Goal: Task Accomplishment & Management: Use online tool/utility

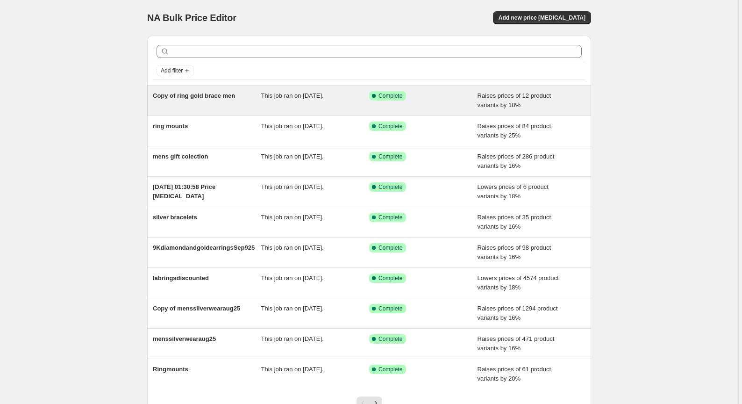
click at [228, 96] on span "Copy of ring gold brace men" at bounding box center [194, 95] width 82 height 7
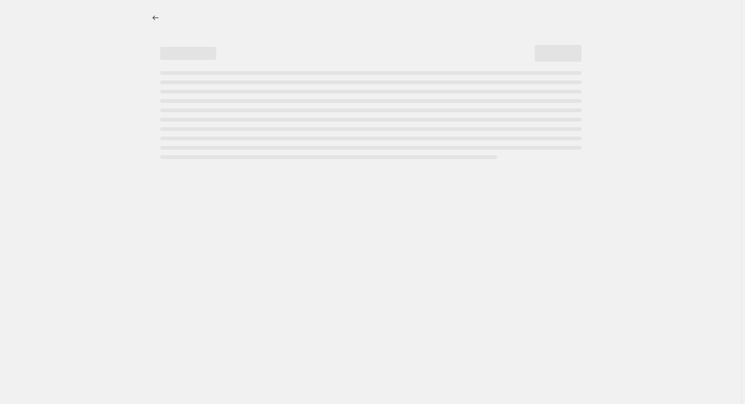
select select "percentage"
select select "remove"
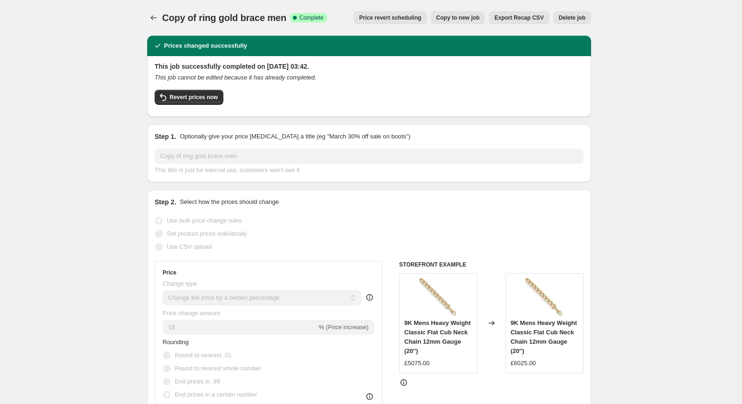
scroll to position [7, 0]
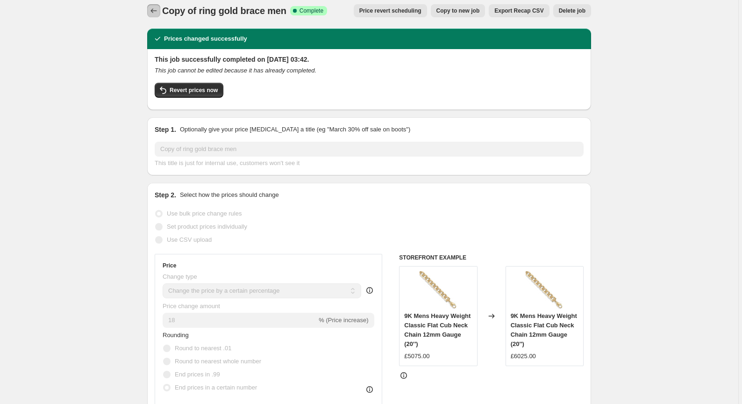
click at [157, 11] on icon "Price change jobs" at bounding box center [153, 10] width 9 height 9
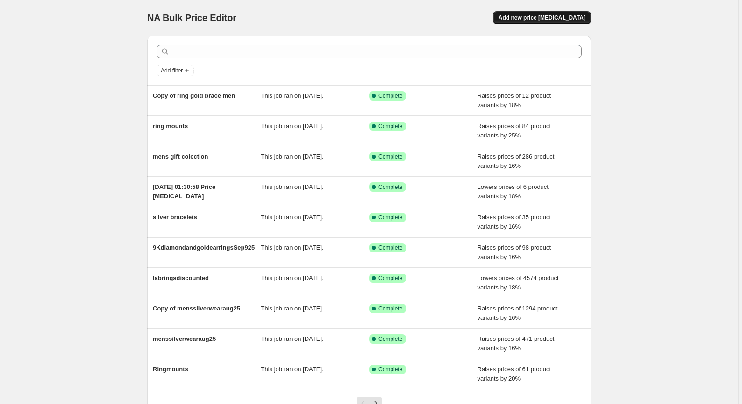
click at [541, 16] on span "Add new price [MEDICAL_DATA]" at bounding box center [541, 17] width 87 height 7
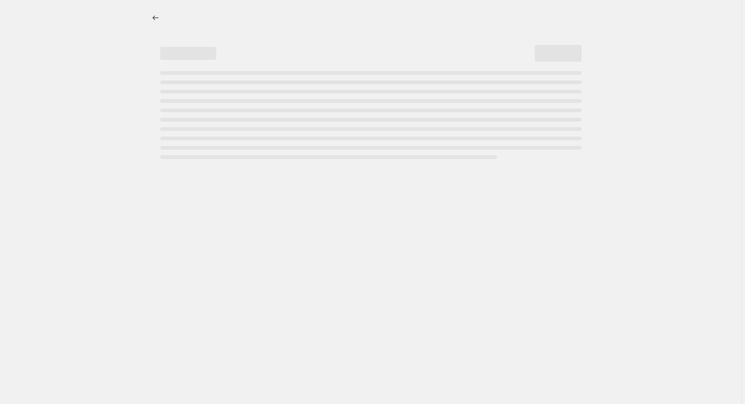
select select "percentage"
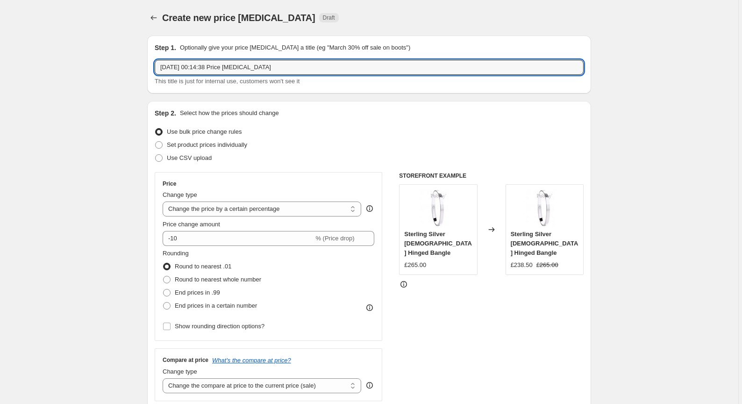
drag, startPoint x: 281, startPoint y: 67, endPoint x: 145, endPoint y: 77, distance: 135.8
click at [205, 66] on input "gold bangles" at bounding box center [369, 67] width 429 height 15
type input "gold bangles"
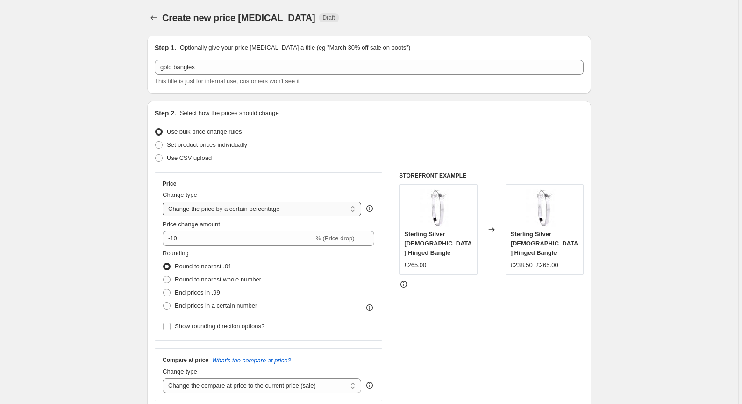
click at [210, 209] on select "Change the price to a certain amount Change the price by a certain amount Chang…" at bounding box center [262, 208] width 199 height 15
select select "to"
click at [164, 201] on select "Change the price to a certain amount Change the price by a certain amount Chang…" at bounding box center [262, 208] width 199 height 15
type input "80.00"
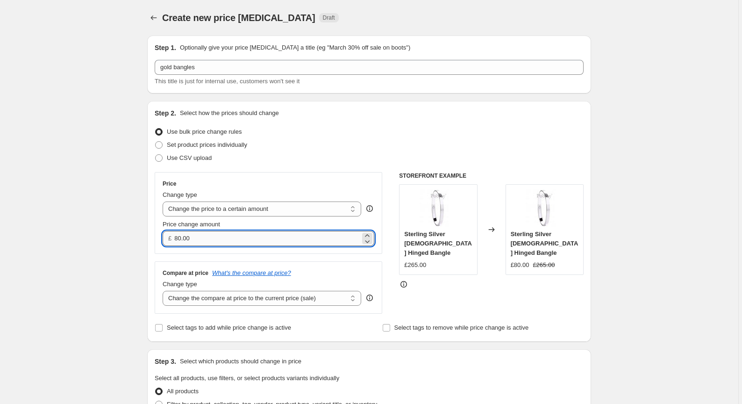
click at [219, 239] on input "80.00" at bounding box center [266, 238] width 185 height 15
drag, startPoint x: 217, startPoint y: 239, endPoint x: 180, endPoint y: 239, distance: 36.9
click at [180, 239] on input "80.00" at bounding box center [266, 238] width 185 height 15
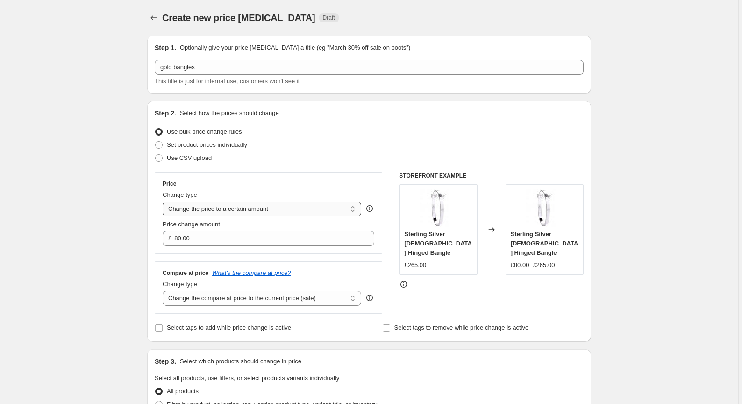
click at [253, 206] on select "Change the price to a certain amount Change the price by a certain amount Chang…" at bounding box center [262, 208] width 199 height 15
select select "percentage"
click at [164, 201] on select "Change the price to a certain amount Change the price by a certain amount Chang…" at bounding box center [262, 208] width 199 height 15
type input "-15"
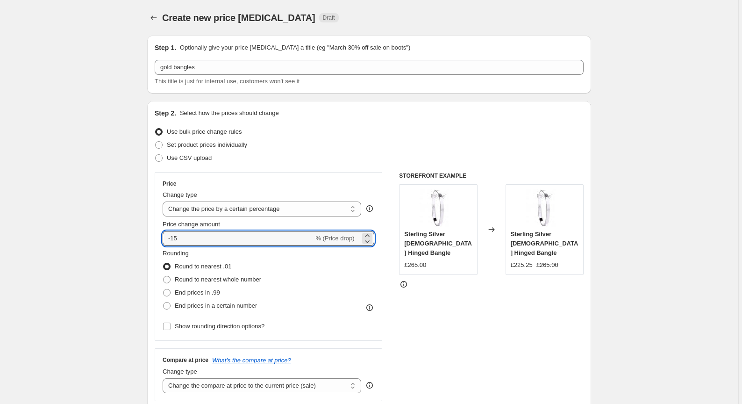
drag, startPoint x: 224, startPoint y: 244, endPoint x: 143, endPoint y: 244, distance: 80.8
click at [154, 244] on div "Step 2. Select how the prices should change Use bulk price change rules Set pro…" at bounding box center [369, 265] width 444 height 328
type input "15"
click at [170, 324] on input "Show rounding direction options?" at bounding box center [166, 325] width 7 height 7
checkbox input "true"
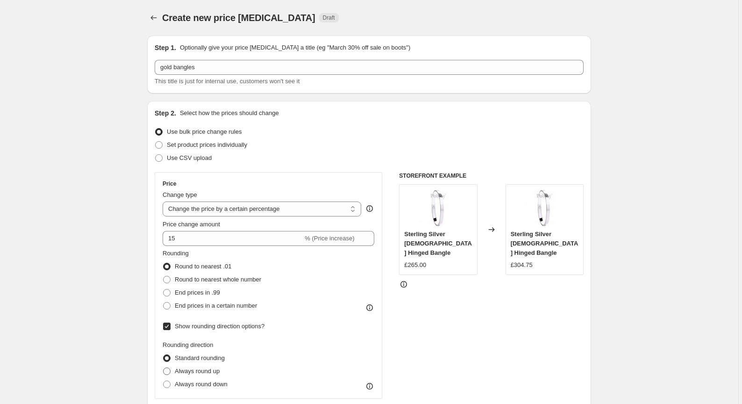
click at [173, 371] on label "Always round up" at bounding box center [191, 370] width 57 height 13
click at [163, 368] on input "Always round up" at bounding box center [163, 367] width 0 height 0
radio input "true"
click at [170, 305] on span at bounding box center [166, 305] width 7 height 7
click at [163, 302] on input "End prices in a certain number" at bounding box center [163, 302] width 0 height 0
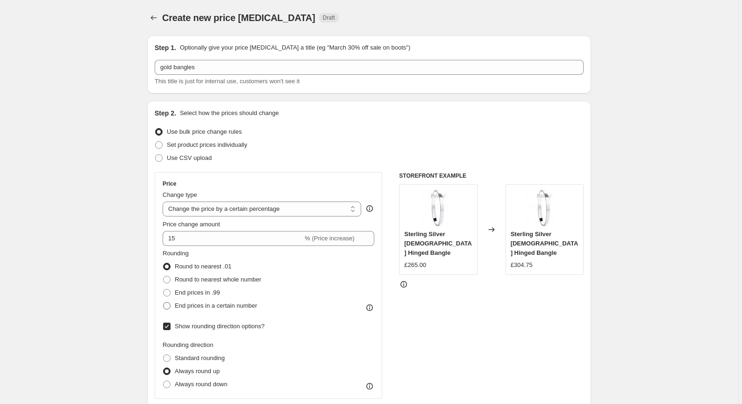
radio input "true"
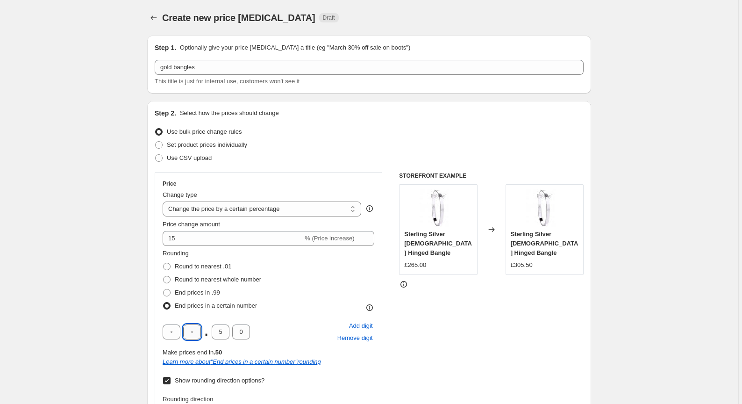
click at [197, 329] on input "text" at bounding box center [192, 331] width 18 height 15
type input "5"
type input "0"
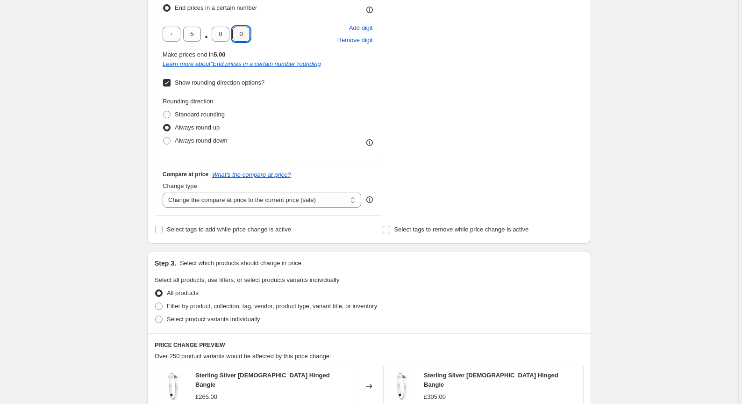
scroll to position [307, 0]
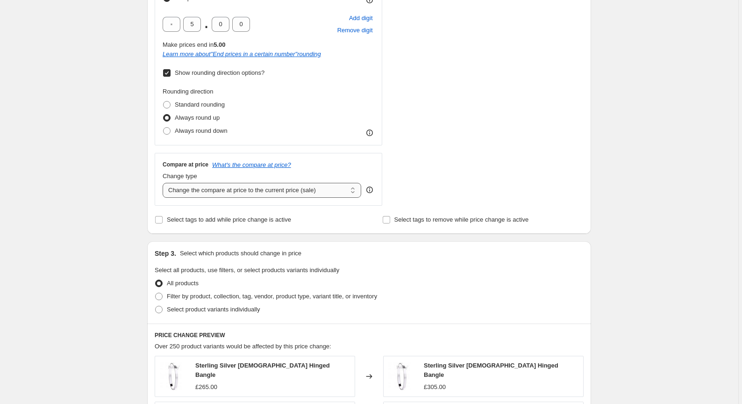
click at [302, 190] on select "Change the compare at price to the current price (sale) Change the compare at p…" at bounding box center [262, 190] width 199 height 15
select select "remove"
click at [164, 183] on select "Change the compare at price to the current price (sale) Change the compare at p…" at bounding box center [262, 190] width 199 height 15
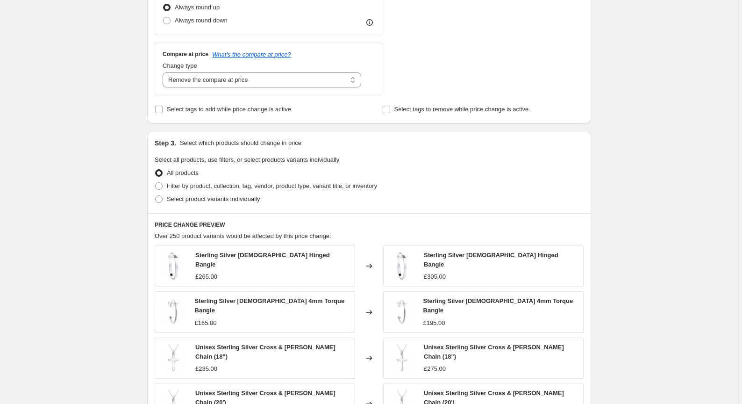
scroll to position [436, 0]
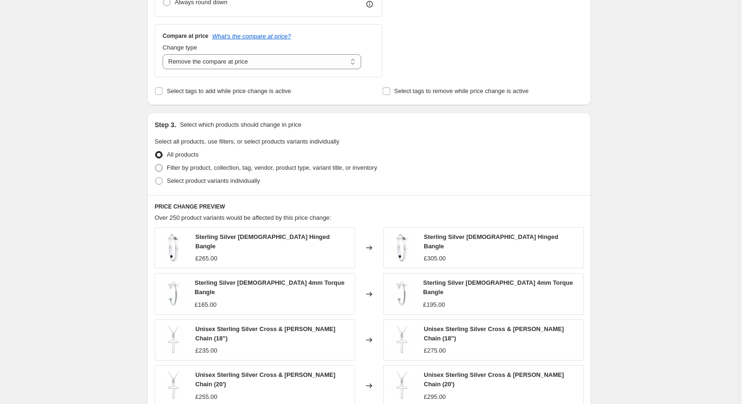
click at [161, 166] on span at bounding box center [158, 167] width 7 height 7
click at [156, 164] on input "Filter by product, collection, tag, vendor, product type, variant title, or inv…" at bounding box center [155, 164] width 0 height 0
radio input "true"
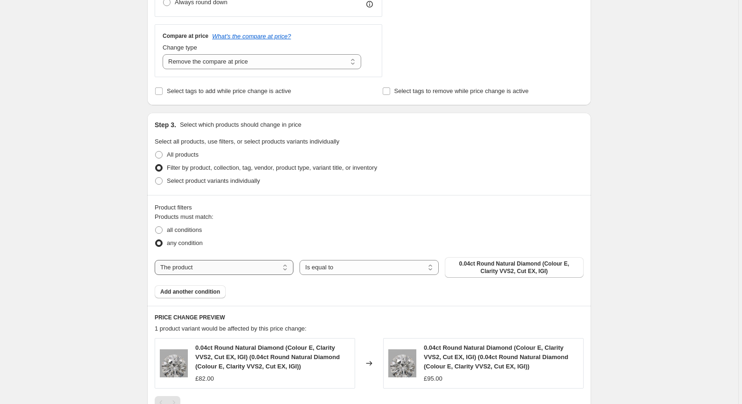
click at [198, 266] on select "The product The product's collection The product's tag The product's vendor The…" at bounding box center [224, 267] width 139 height 15
select select "collection"
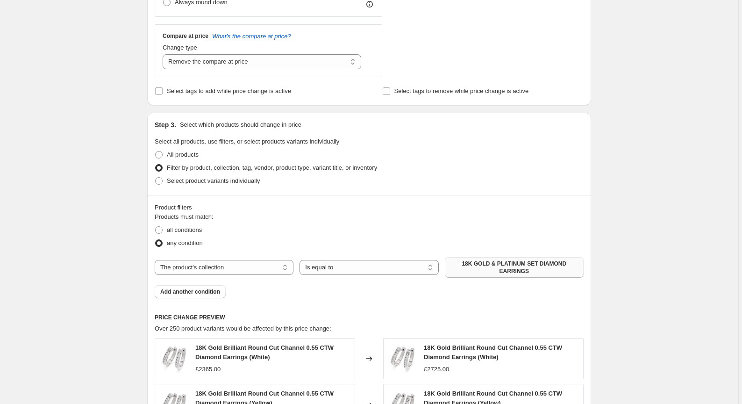
click at [462, 264] on span "18K GOLD & PLATINUM SET DIAMOND EARRINGS" at bounding box center [514, 267] width 128 height 15
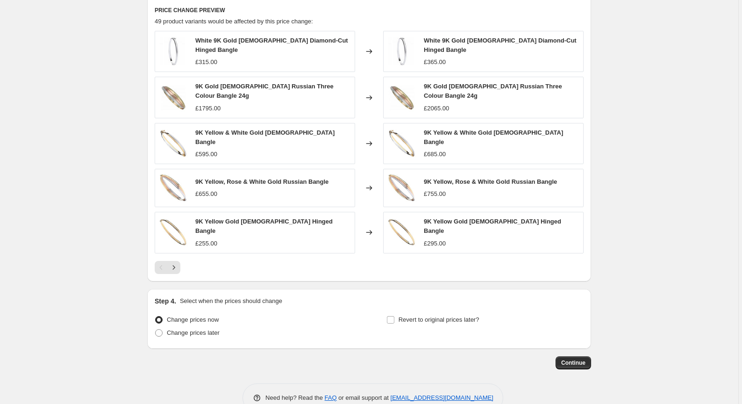
scroll to position [748, 0]
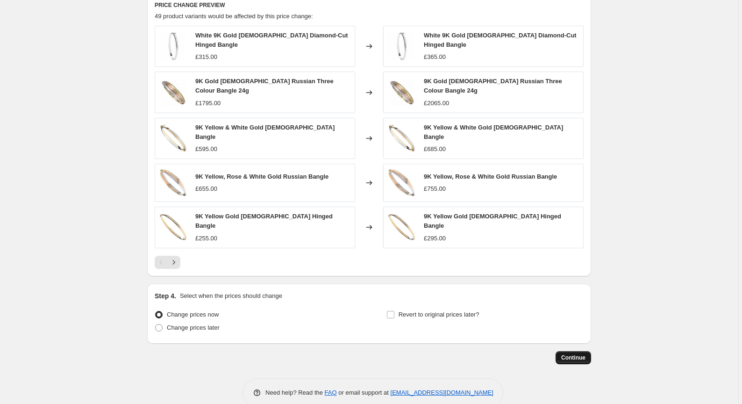
click at [572, 354] on span "Continue" at bounding box center [573, 357] width 24 height 7
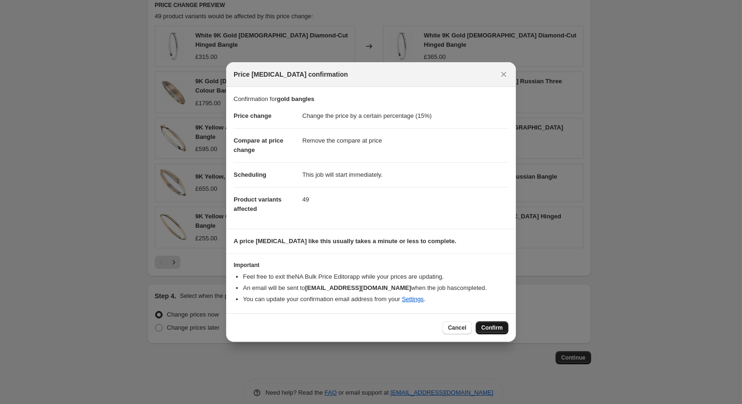
click at [490, 328] on span "Confirm" at bounding box center [491, 327] width 21 height 7
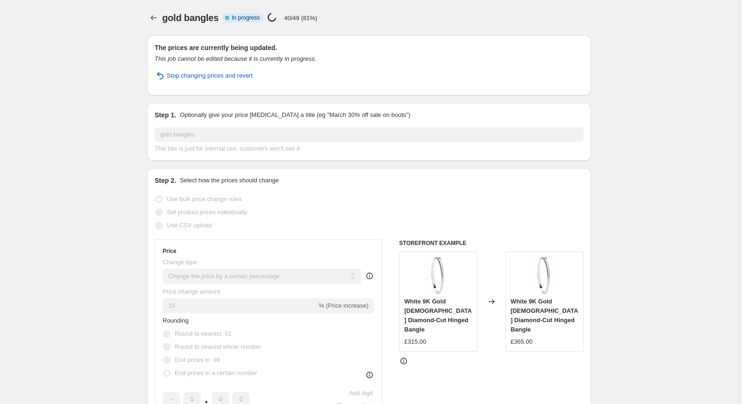
select select "percentage"
select select "remove"
select select "collection"
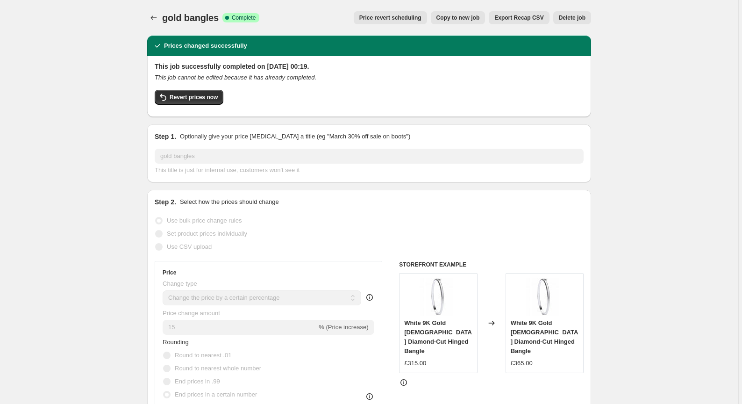
click at [467, 12] on button "Copy to new job" at bounding box center [458, 17] width 55 height 13
select select "percentage"
select select "remove"
select select "collection"
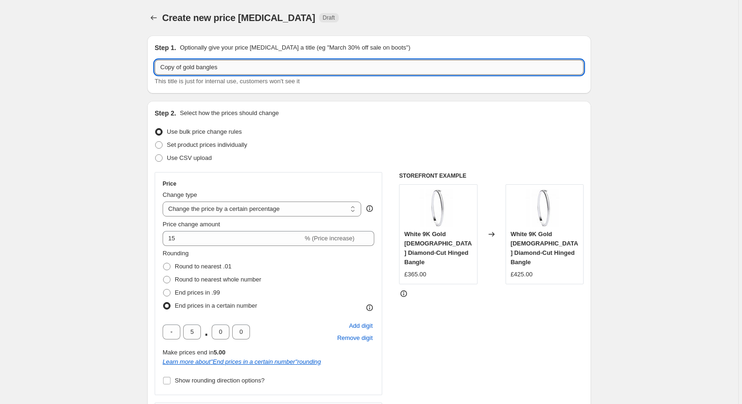
drag, startPoint x: 239, startPoint y: 69, endPoint x: 197, endPoint y: 67, distance: 42.1
click at [197, 67] on input "Copy of gold bangles" at bounding box center [369, 67] width 429 height 15
drag, startPoint x: 185, startPoint y: 71, endPoint x: 158, endPoint y: 73, distance: 27.2
click at [158, 73] on input "Copy of gold bracelets" at bounding box center [369, 67] width 429 height 15
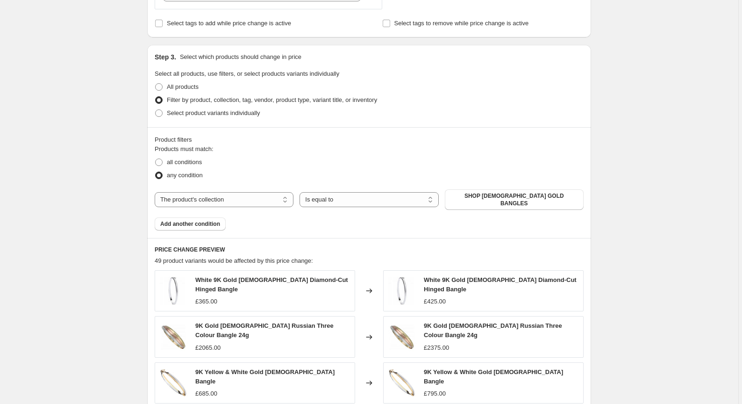
scroll to position [471, 0]
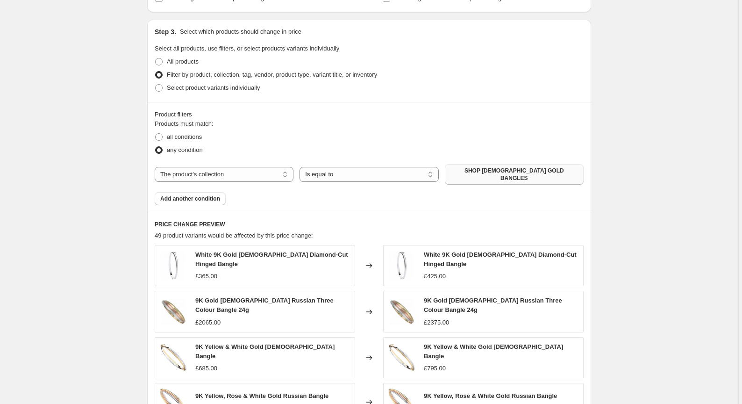
type input "gold bracelets"
click at [504, 171] on span "SHOP [DEMOGRAPHIC_DATA] GOLD BANGLES" at bounding box center [514, 174] width 128 height 15
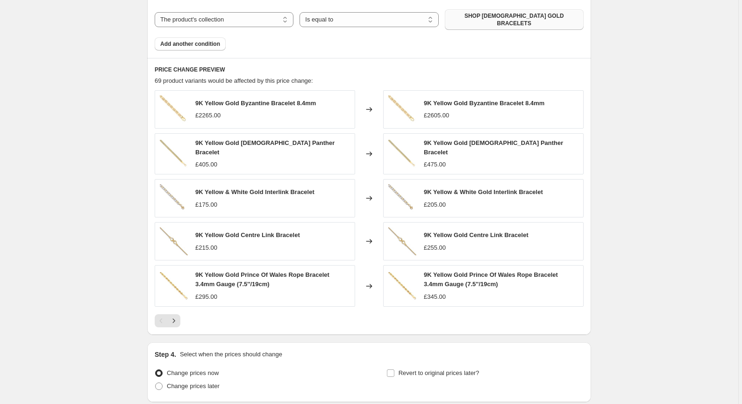
scroll to position [693, 0]
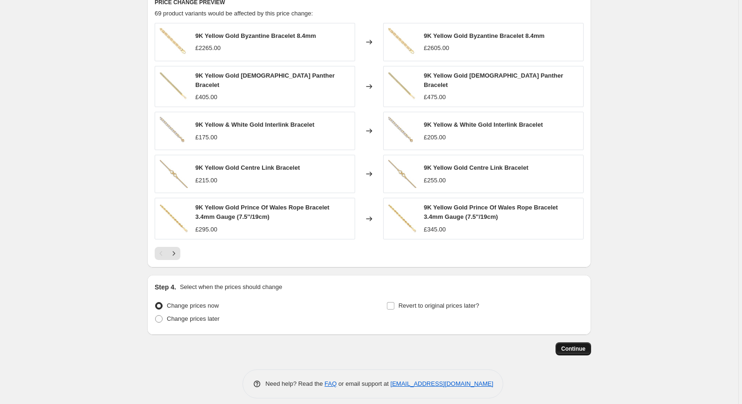
click at [575, 345] on span "Continue" at bounding box center [573, 348] width 24 height 7
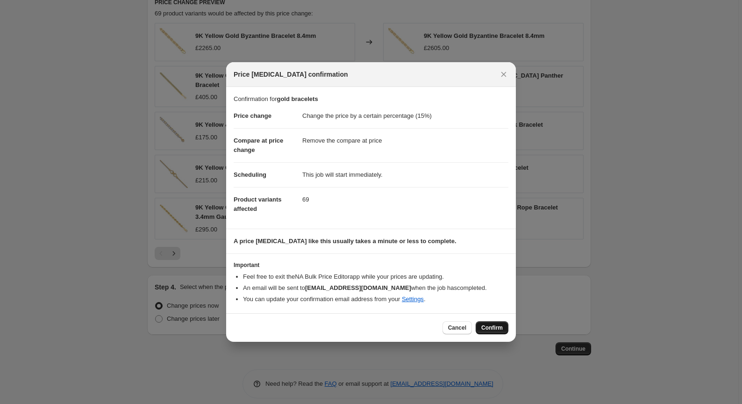
click at [491, 326] on span "Confirm" at bounding box center [491, 327] width 21 height 7
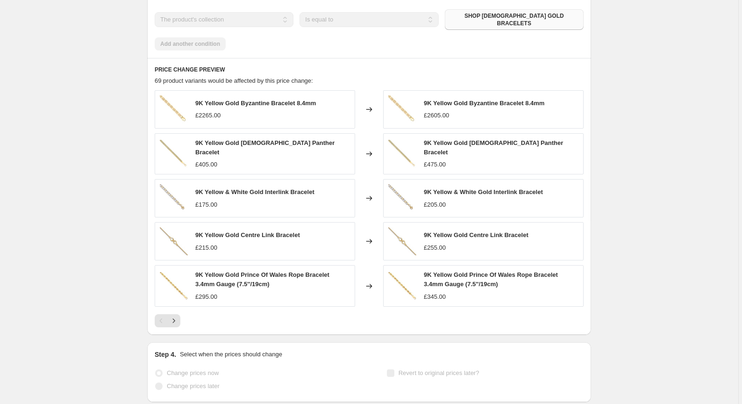
scroll to position [717, 0]
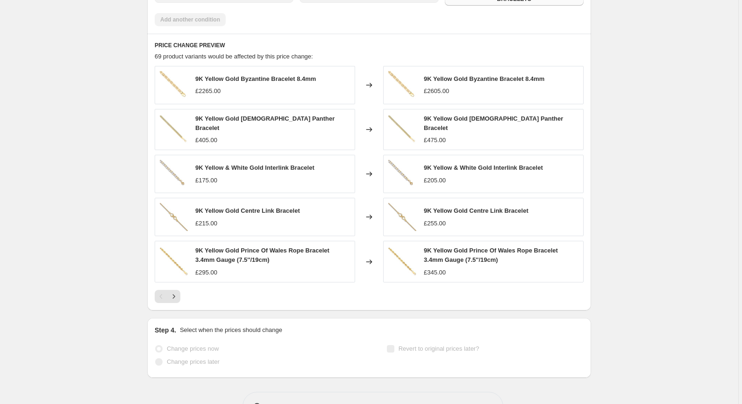
select select "percentage"
select select "remove"
select select "collection"
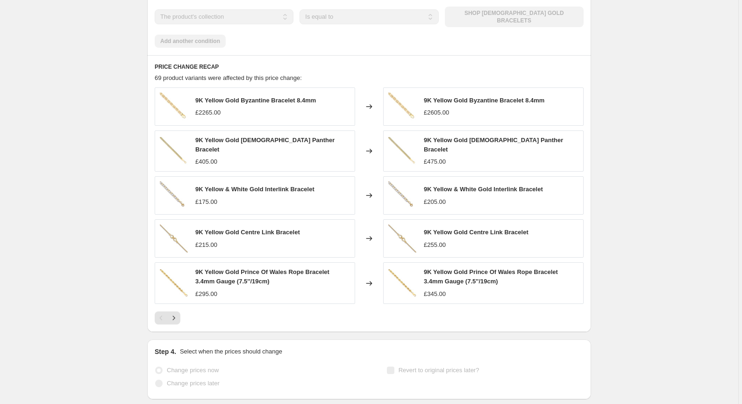
scroll to position [0, 0]
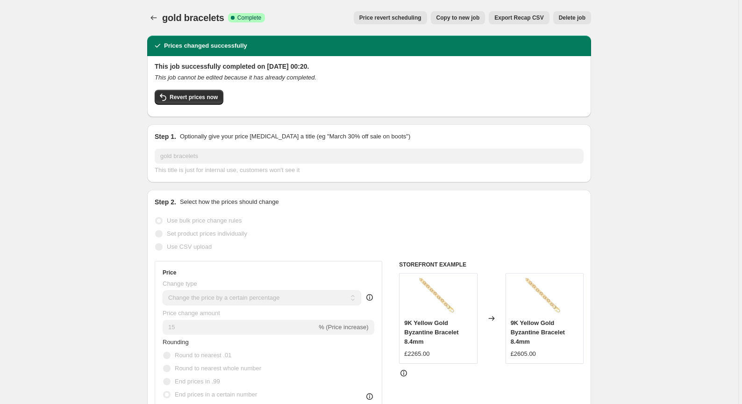
click at [471, 20] on span "Copy to new job" at bounding box center [457, 17] width 43 height 7
select select "percentage"
select select "remove"
select select "collection"
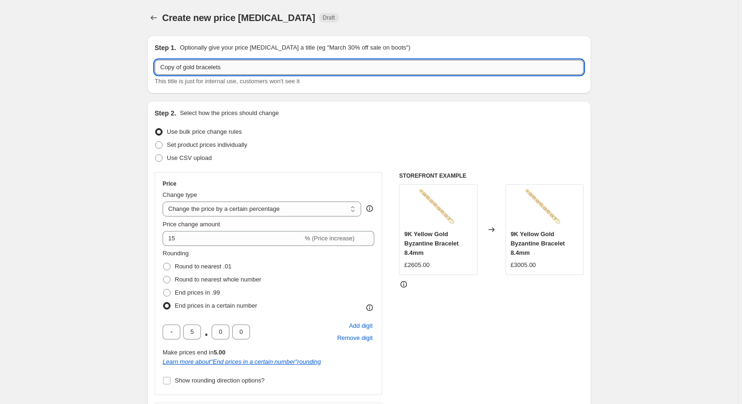
drag, startPoint x: 234, startPoint y: 69, endPoint x: 198, endPoint y: 68, distance: 36.4
click at [198, 68] on input "Copy of gold bracelets" at bounding box center [369, 67] width 429 height 15
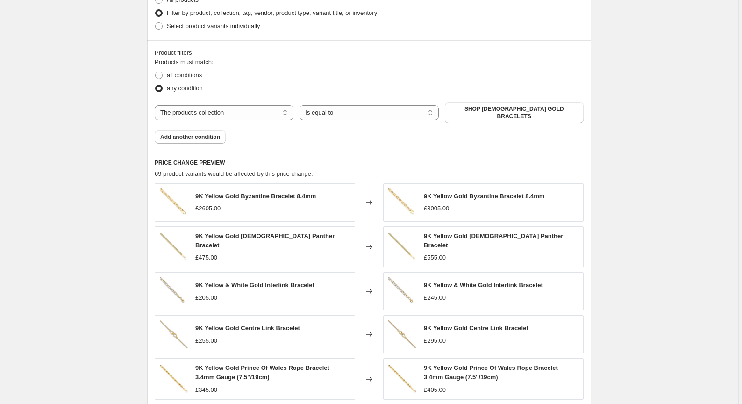
scroll to position [555, 0]
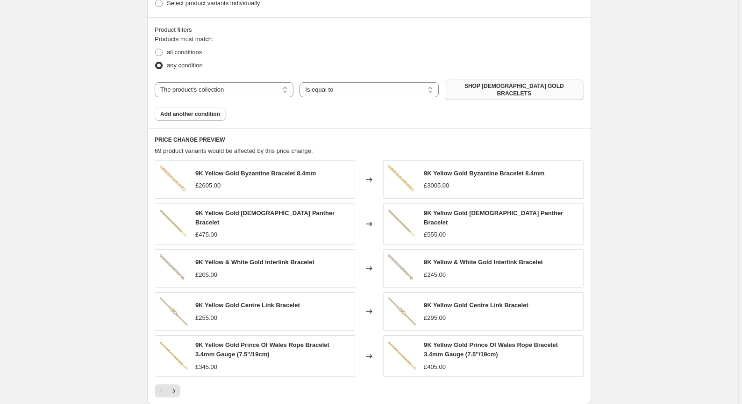
type input "Copy of gold padlock bracelets"
click at [499, 89] on span "SHOP [DEMOGRAPHIC_DATA] GOLD BRACELETS" at bounding box center [514, 89] width 128 height 15
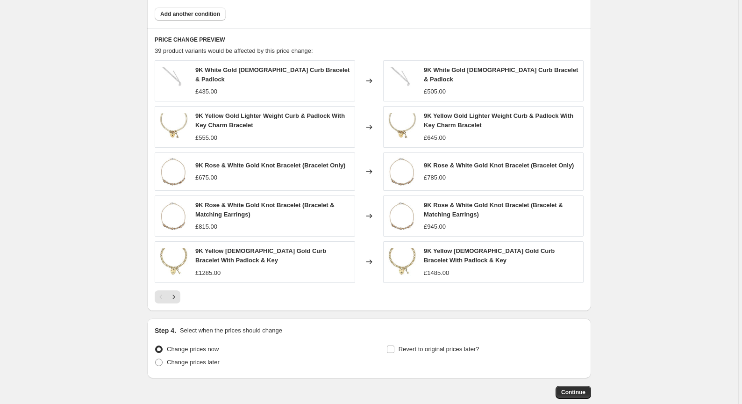
scroll to position [699, 0]
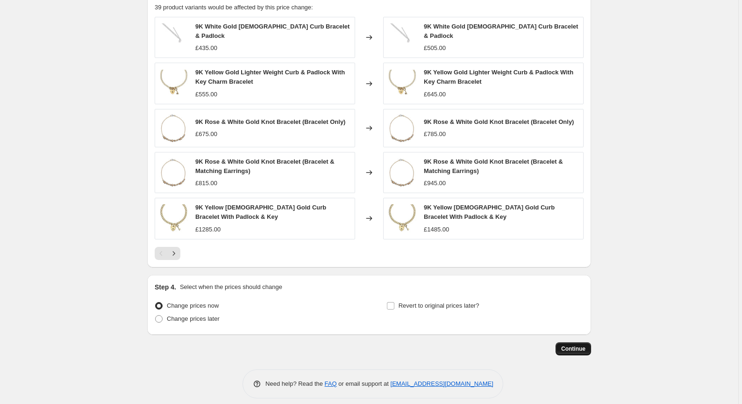
click at [577, 345] on span "Continue" at bounding box center [573, 348] width 24 height 7
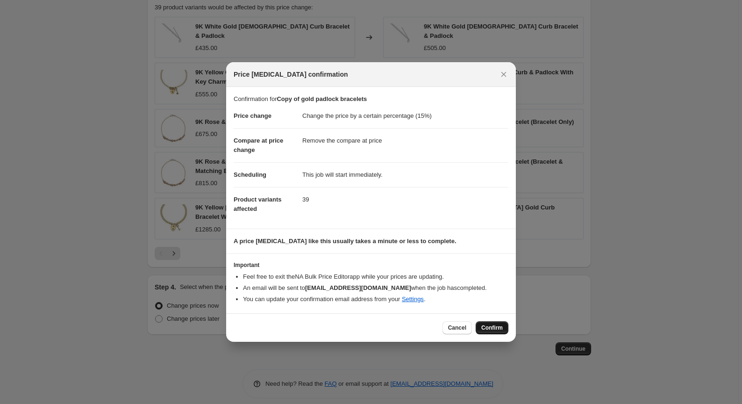
click at [490, 329] on span "Confirm" at bounding box center [491, 327] width 21 height 7
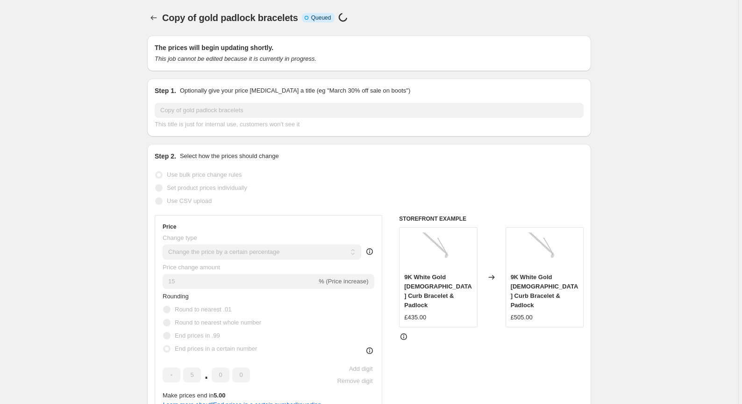
scroll to position [699, 0]
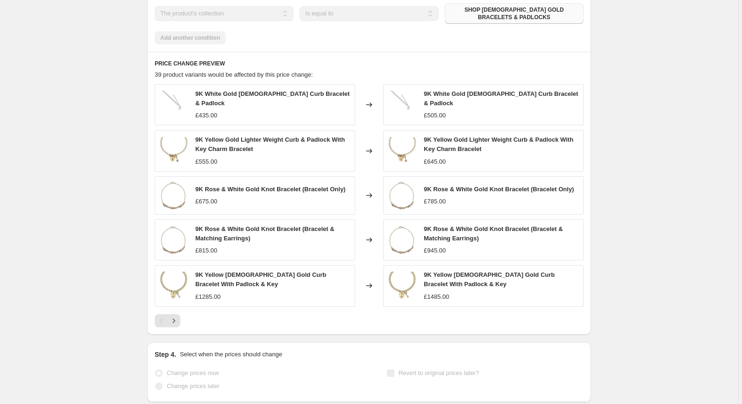
select select "percentage"
select select "remove"
select select "collection"
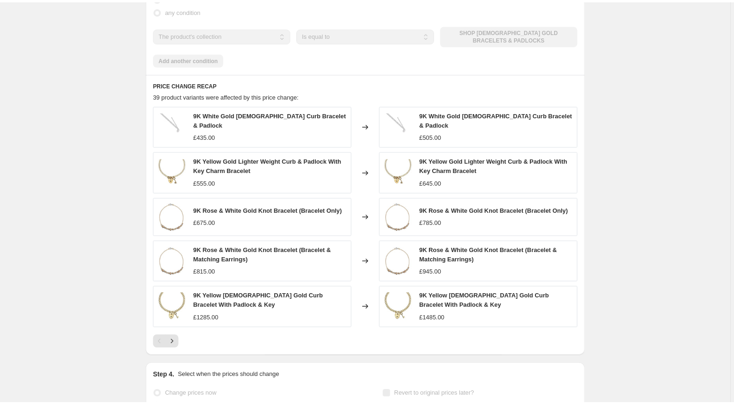
scroll to position [0, 0]
